Goal: Transaction & Acquisition: Purchase product/service

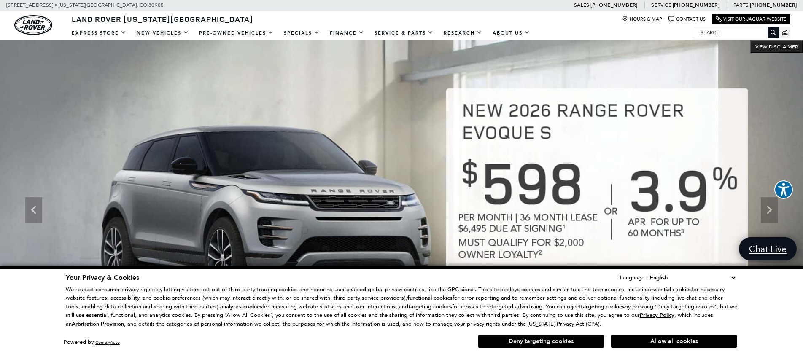
click at [536, 345] on button "Deny targeting cookies" at bounding box center [541, 341] width 127 height 13
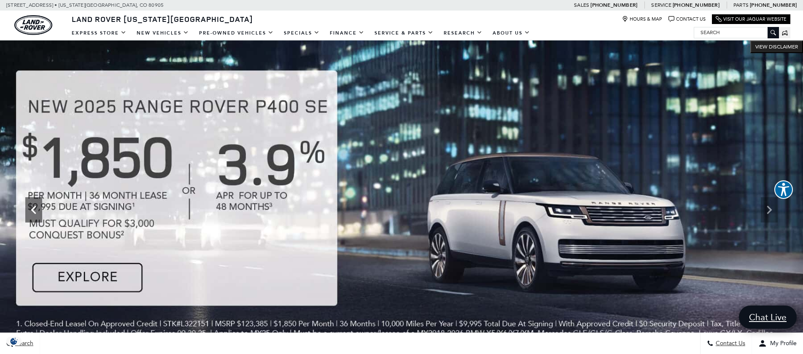
click at [38, 211] on icon "Previous" at bounding box center [33, 210] width 17 height 17
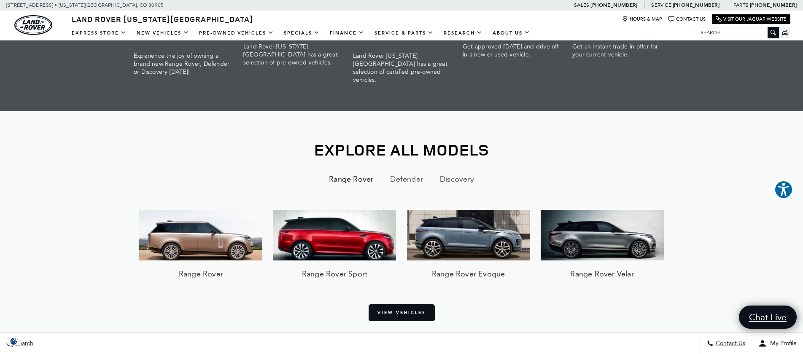
scroll to position [677, 0]
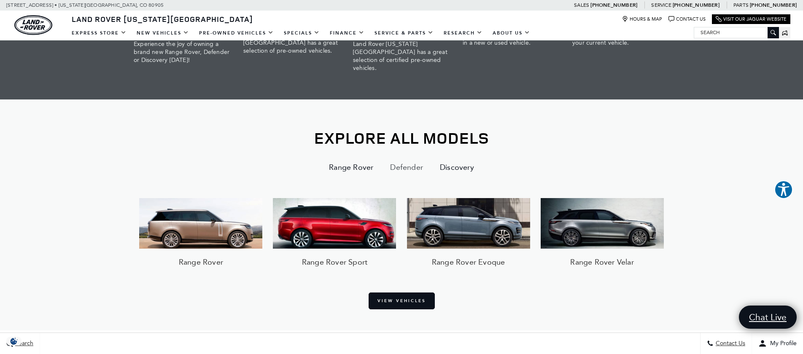
click at [453, 161] on button "Discovery" at bounding box center [457, 167] width 51 height 20
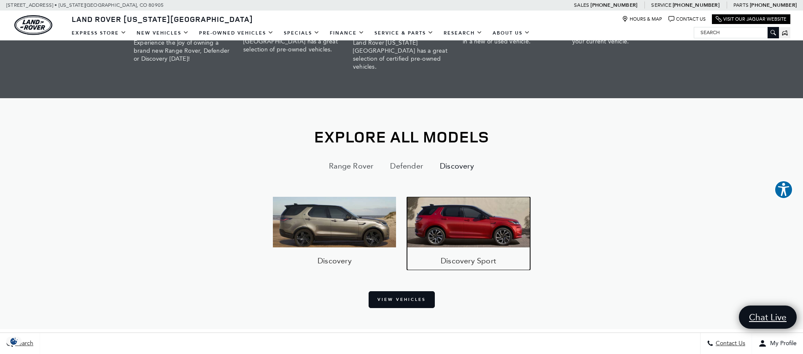
click at [478, 226] on img at bounding box center [468, 222] width 123 height 51
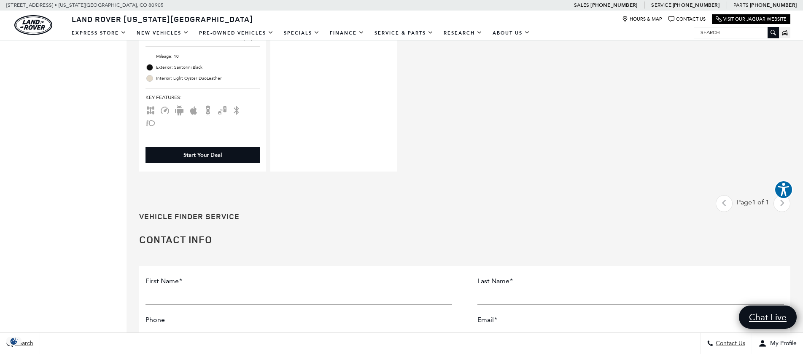
scroll to position [334, 0]
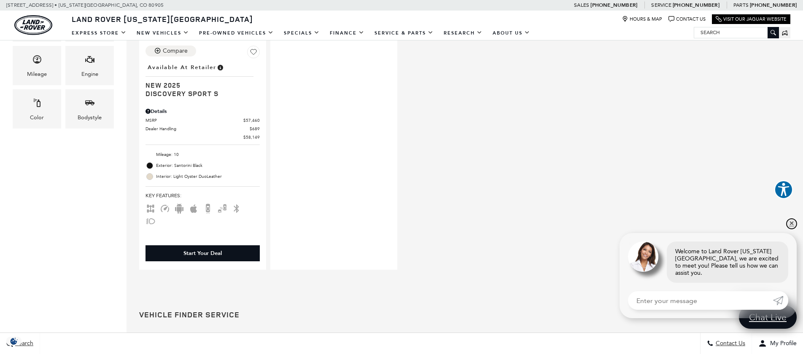
click at [791, 229] on link "✕" at bounding box center [792, 224] width 10 height 10
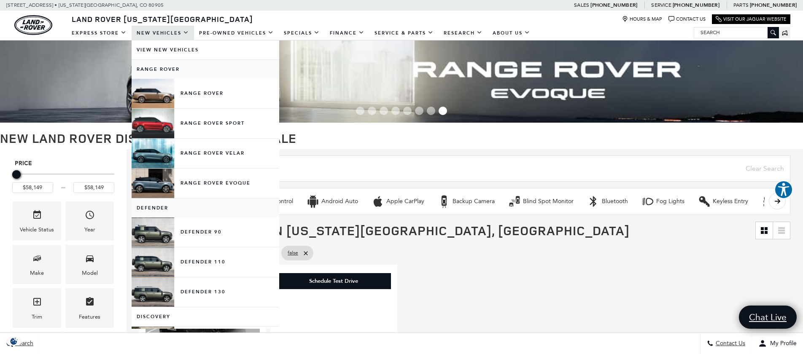
scroll to position [5, 0]
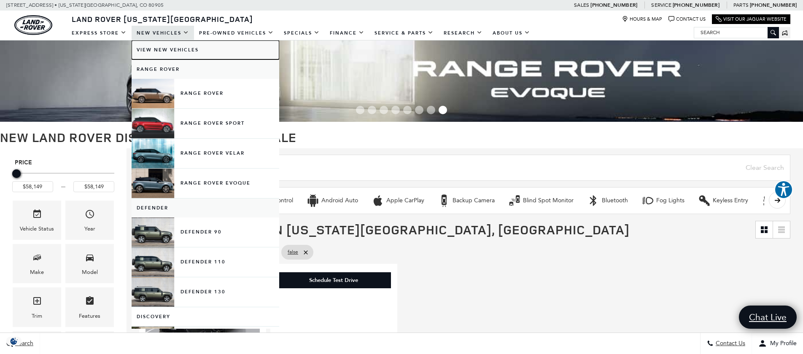
click at [179, 49] on link "View New Vehicles" at bounding box center [206, 49] width 148 height 19
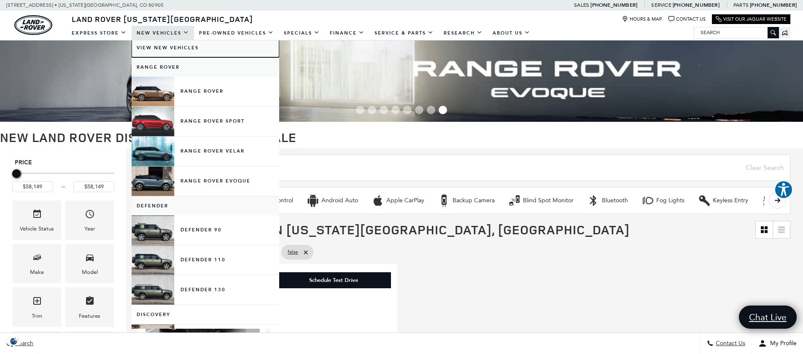
scroll to position [4, 0]
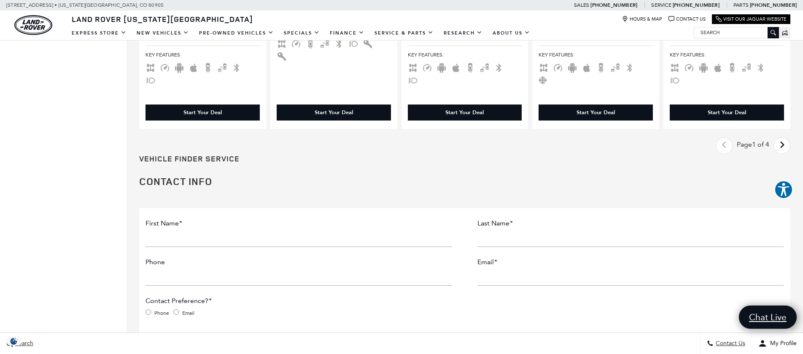
scroll to position [1517, 0]
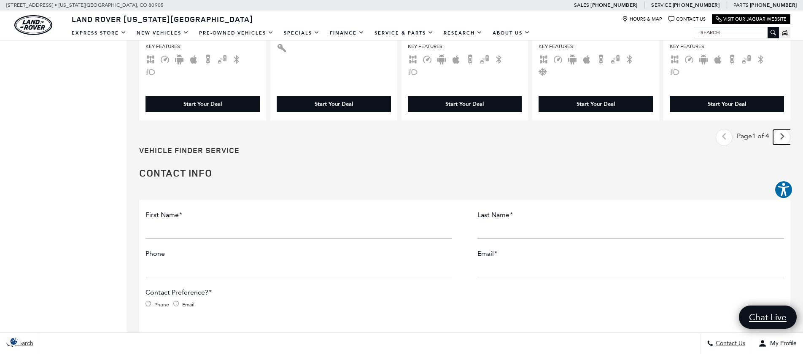
click at [781, 137] on icon "next page" at bounding box center [782, 136] width 5 height 13
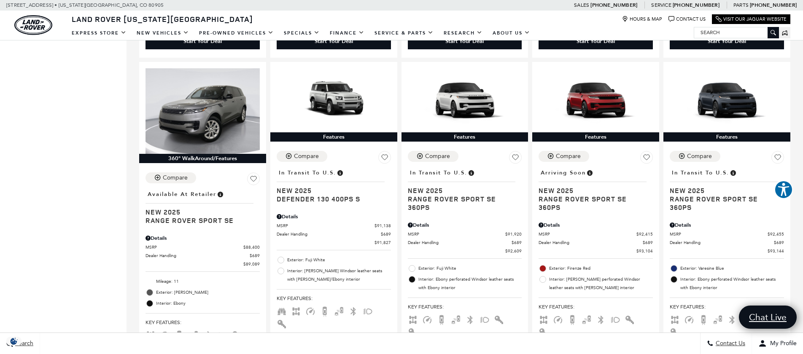
scroll to position [556, 0]
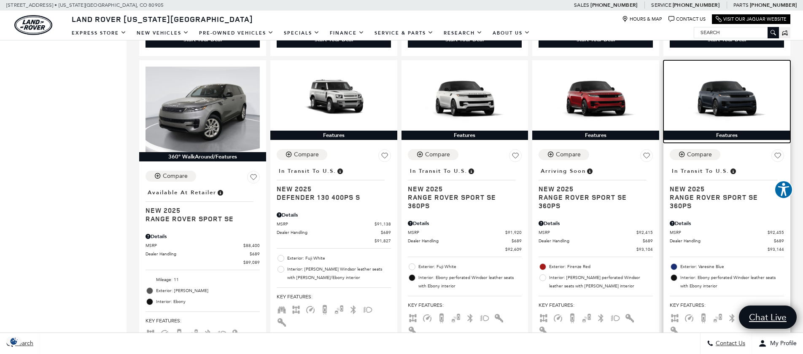
click at [722, 96] on img at bounding box center [727, 99] width 114 height 64
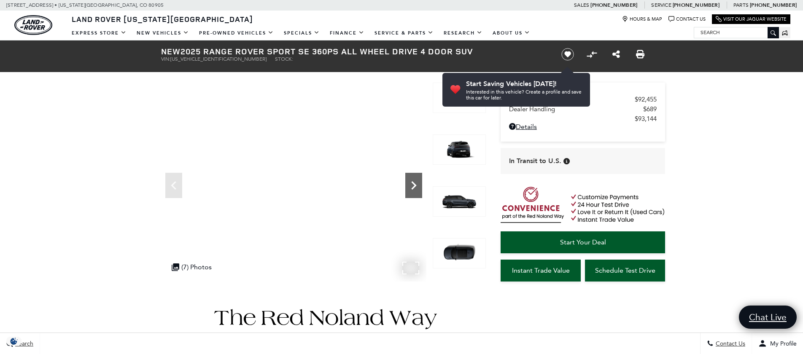
click at [413, 184] on icon "Next" at bounding box center [413, 185] width 17 height 17
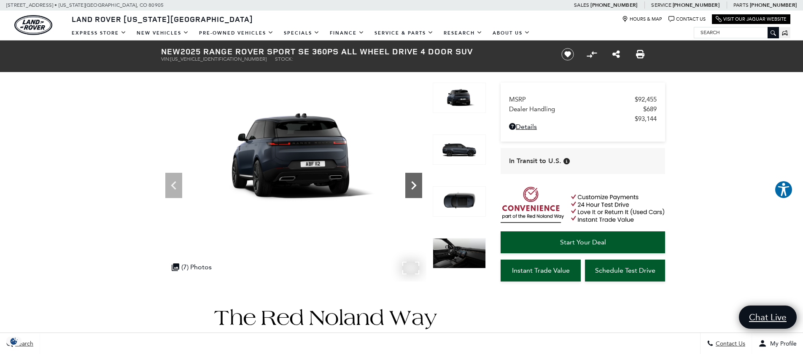
click at [410, 186] on icon "Next" at bounding box center [413, 185] width 17 height 17
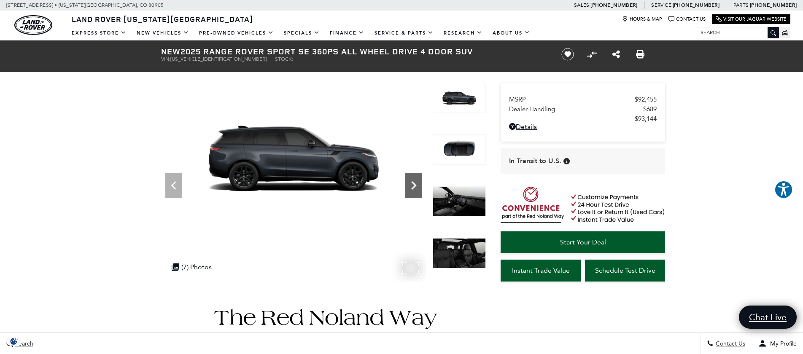
click at [410, 186] on icon "Next" at bounding box center [413, 185] width 17 height 17
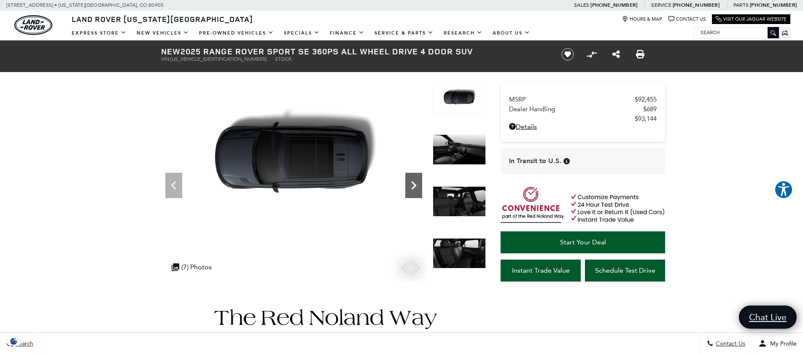
click at [410, 186] on icon "Next" at bounding box center [413, 185] width 17 height 17
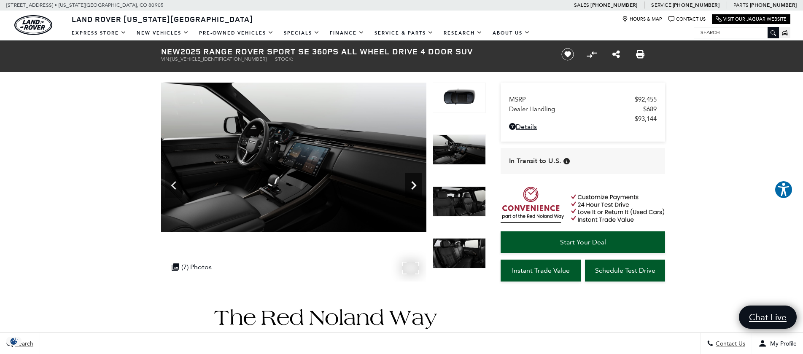
click at [410, 186] on icon "Next" at bounding box center [413, 185] width 17 height 17
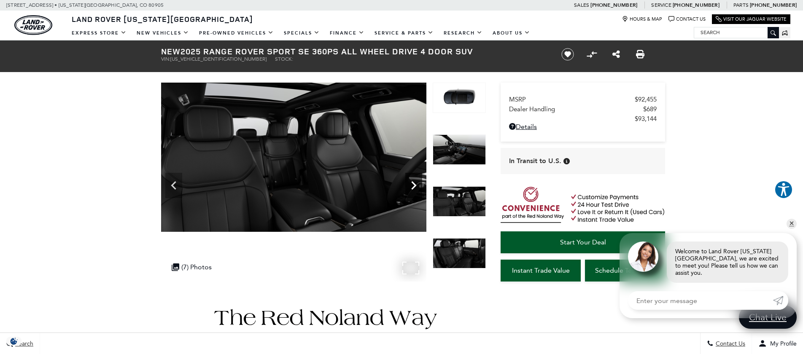
click at [410, 186] on icon "Next" at bounding box center [413, 185] width 17 height 17
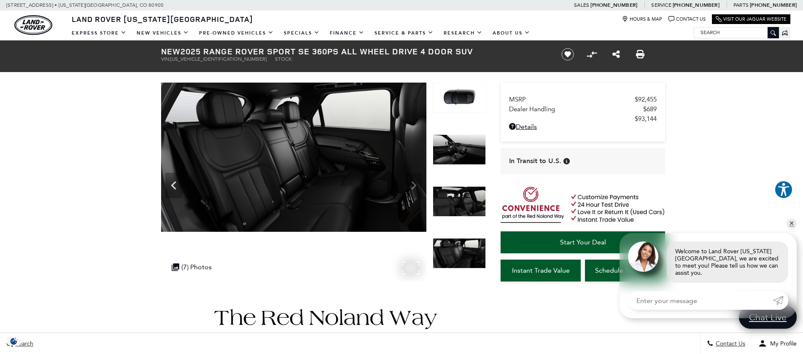
click at [410, 186] on img at bounding box center [293, 157] width 265 height 149
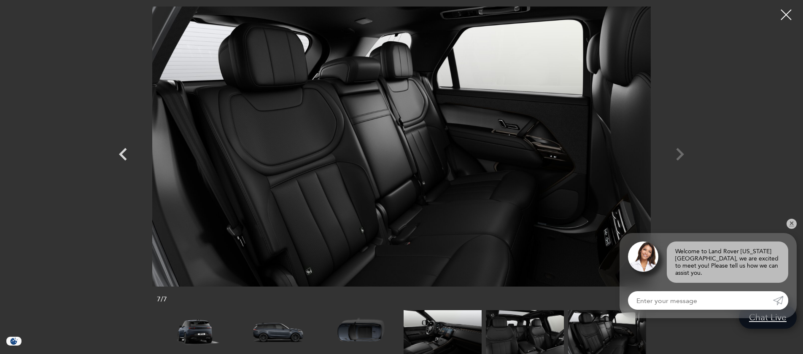
click at [679, 156] on div at bounding box center [401, 146] width 591 height 281
click at [793, 229] on link "✕" at bounding box center [792, 224] width 10 height 10
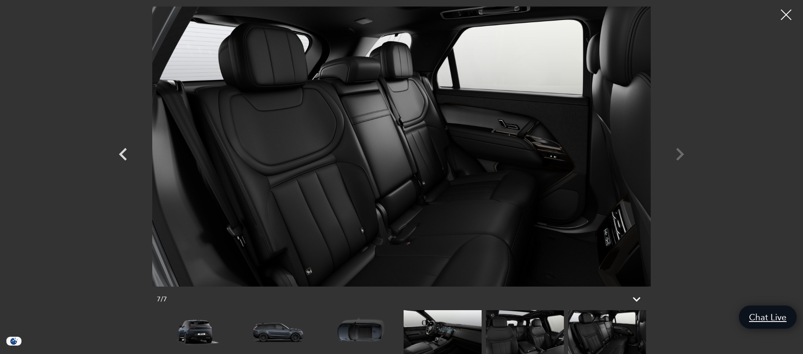
scroll to position [76, 0]
click at [786, 15] on div at bounding box center [786, 15] width 22 height 22
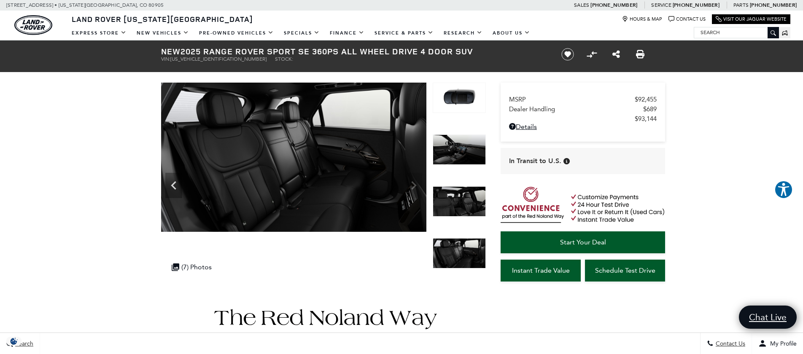
scroll to position [0, 0]
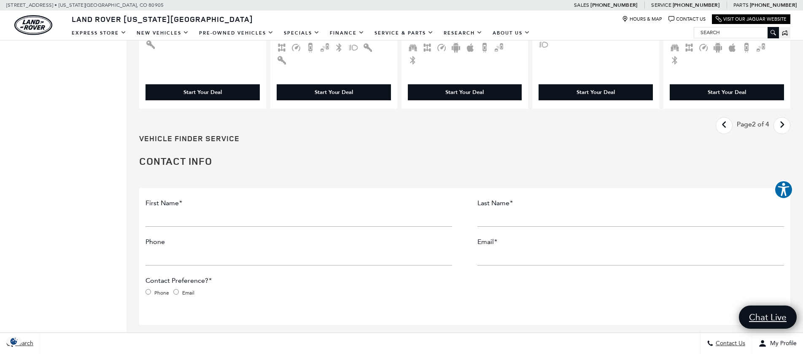
scroll to position [1522, 0]
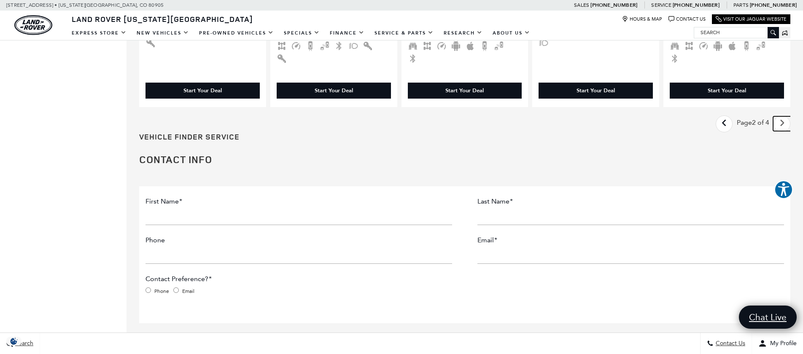
click at [782, 124] on icon "next page" at bounding box center [782, 122] width 5 height 13
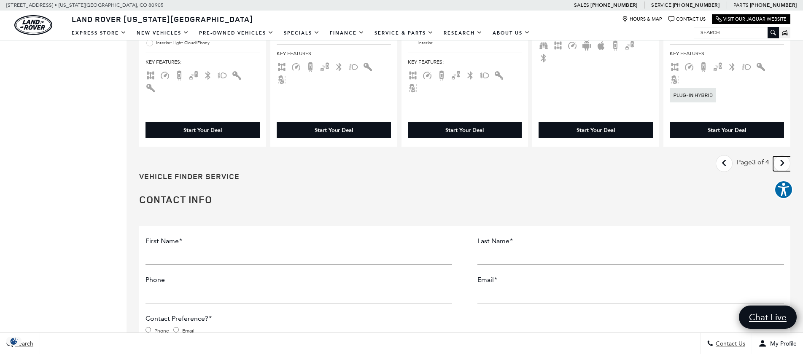
scroll to position [1553, 0]
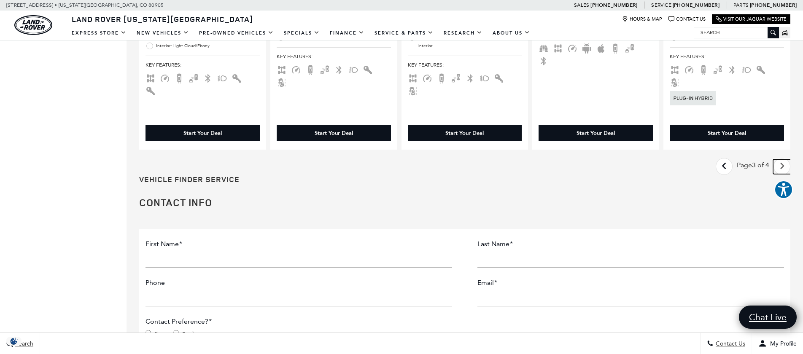
click at [779, 166] on link "Next - Page" at bounding box center [782, 166] width 18 height 15
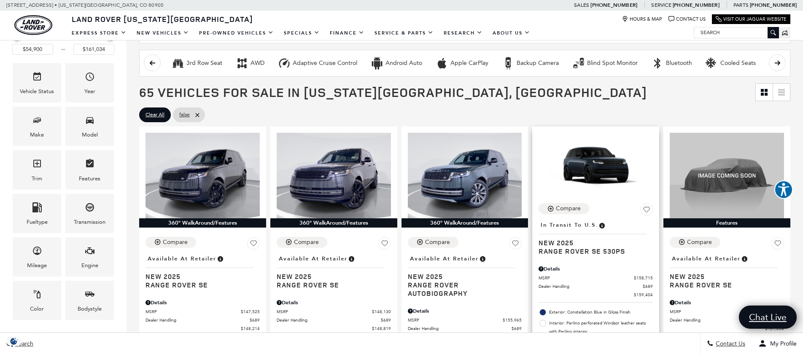
scroll to position [139, 0]
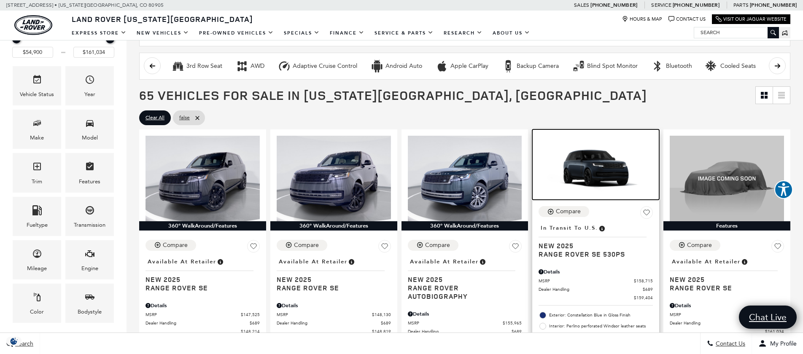
click at [592, 170] on img at bounding box center [596, 168] width 114 height 64
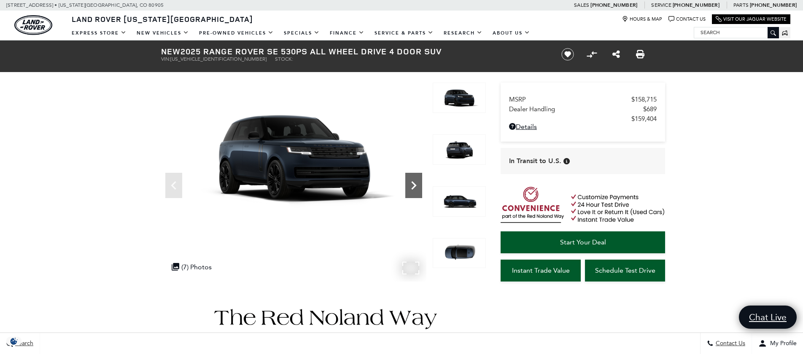
click at [410, 186] on icon "Next" at bounding box center [413, 185] width 17 height 17
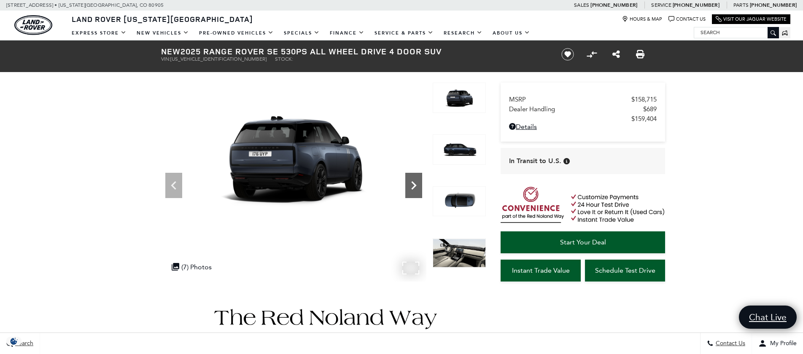
click at [410, 186] on icon "Next" at bounding box center [413, 185] width 17 height 17
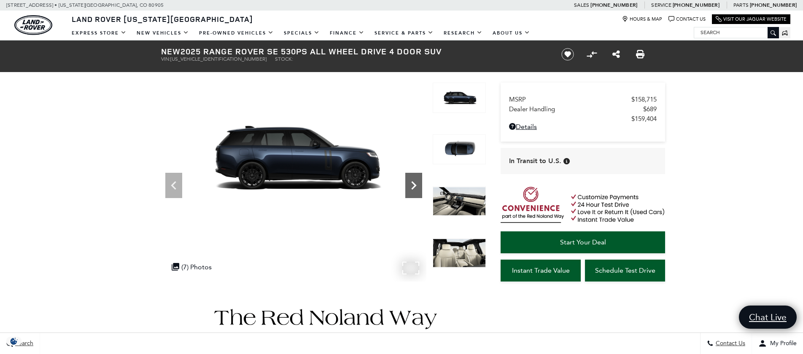
click at [410, 186] on icon "Next" at bounding box center [413, 185] width 17 height 17
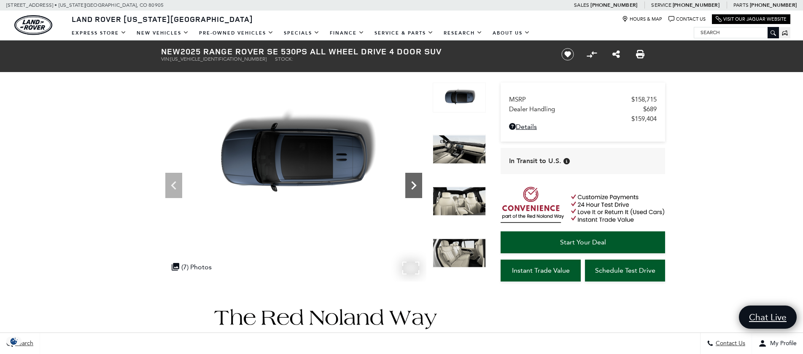
click at [410, 186] on icon "Next" at bounding box center [413, 185] width 17 height 17
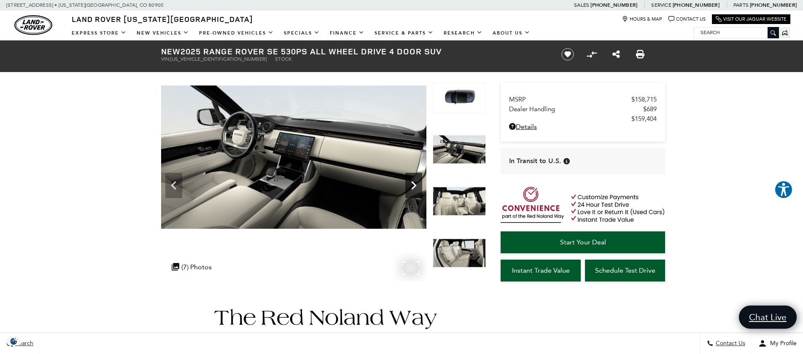
click at [410, 186] on icon "Next" at bounding box center [413, 185] width 17 height 17
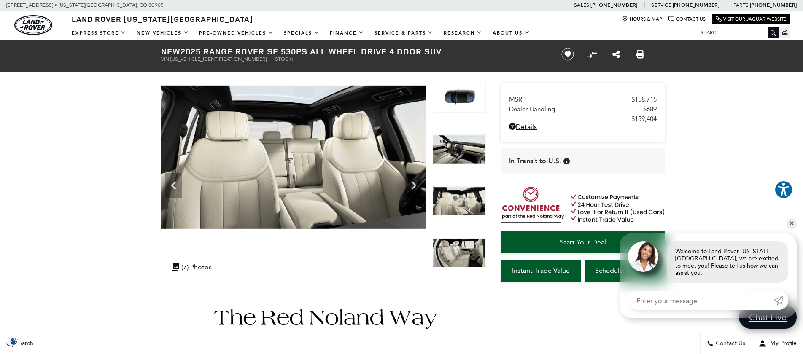
scroll to position [1, 0]
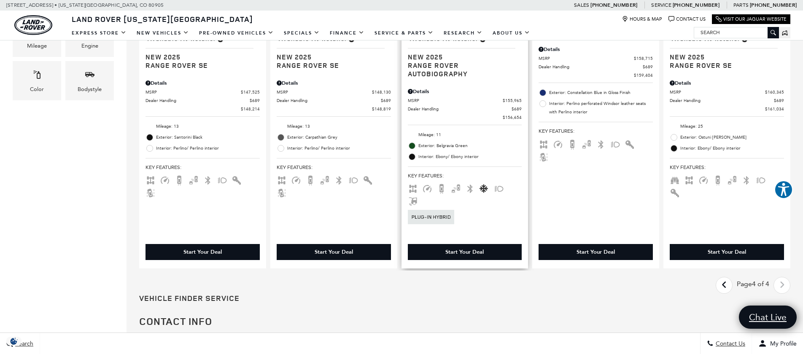
scroll to position [334, 0]
